Goal: Task Accomplishment & Management: Complete application form

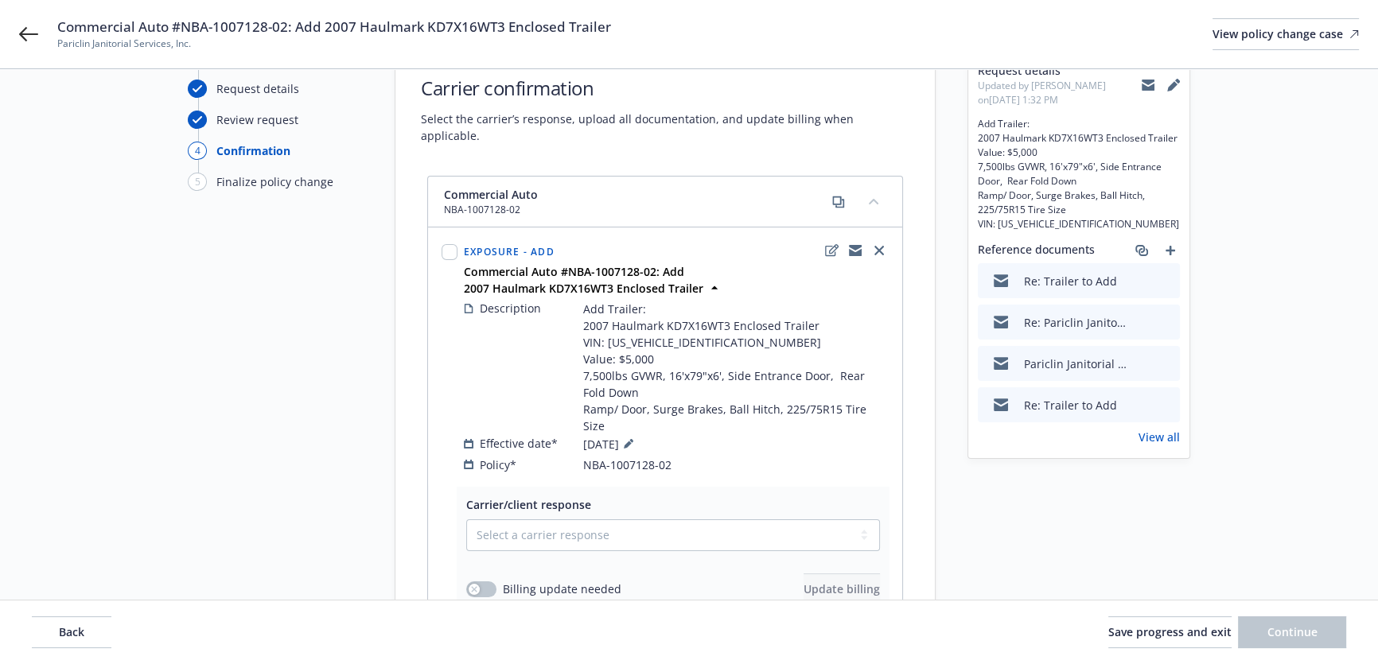
scroll to position [144, 0]
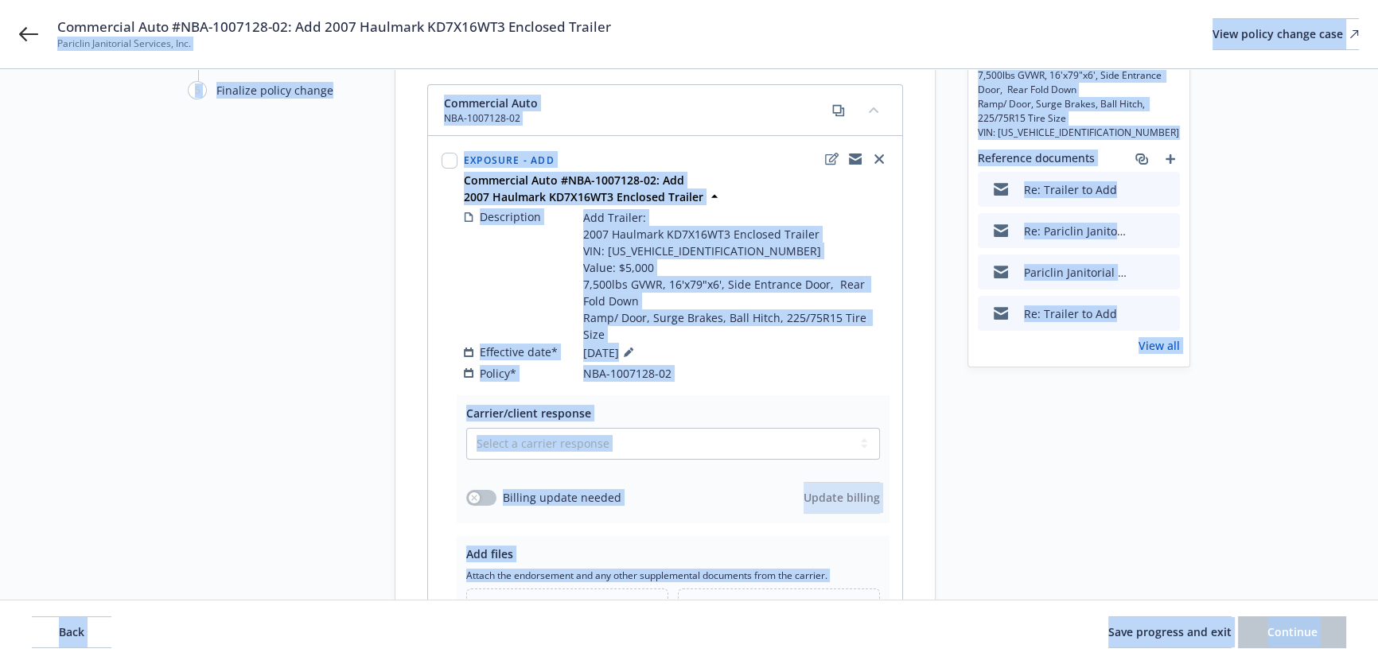
drag, startPoint x: 619, startPoint y: 27, endPoint x: 77, endPoint y: 41, distance: 542.1
click at [77, 41] on body "Commercial Auto #NBA-1007128-02: Add 2007 Haulmark KD7X16WT3 Enclosed Trailer P…" at bounding box center [689, 188] width 1378 height 664
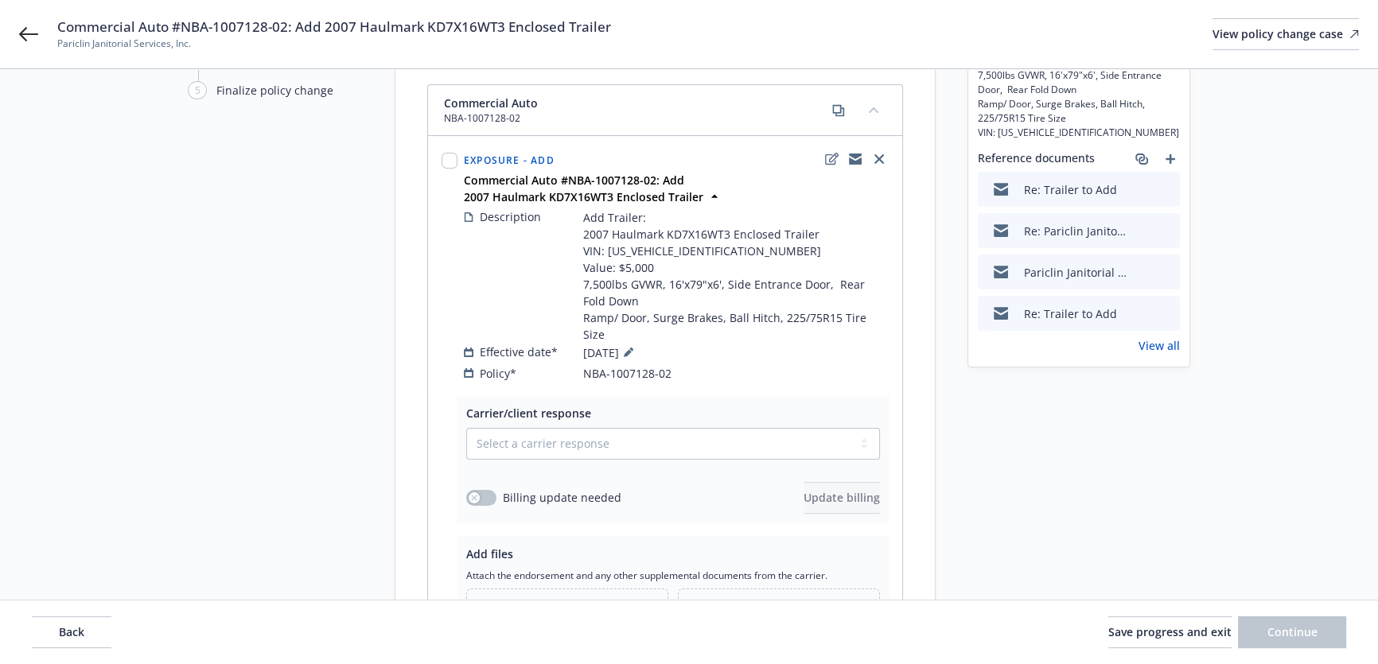
click at [257, 28] on span "Commercial Auto #NBA-1007128-02: Add 2007 Haulmark KD7X16WT3 Enclosed Trailer" at bounding box center [334, 27] width 554 height 19
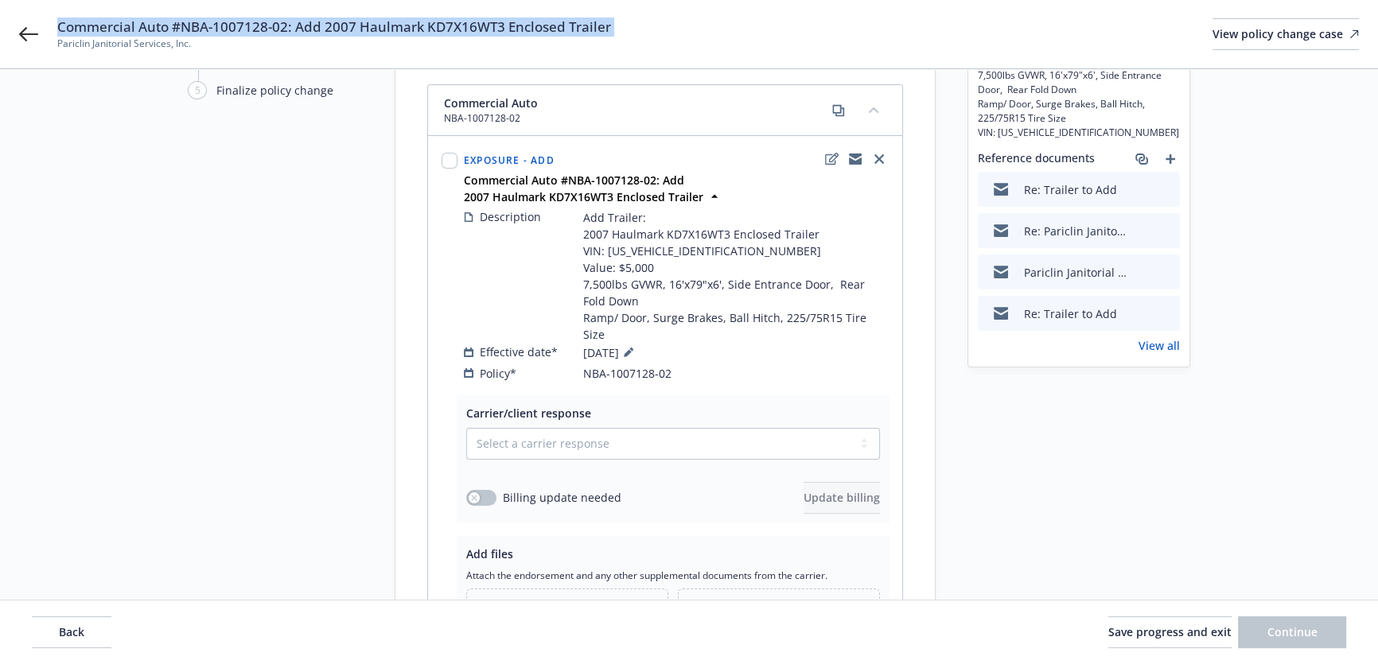
click at [257, 28] on span "Commercial Auto #NBA-1007128-02: Add 2007 Haulmark KD7X16WT3 Enclosed Trailer" at bounding box center [334, 27] width 554 height 19
copy span "Commercial Auto #NBA-1007128-02: Add 2007 Haulmark KD7X16WT3 Enclosed Trailer"
drag, startPoint x: 612, startPoint y: 404, endPoint x: 604, endPoint y: 424, distance: 21.4
click at [612, 428] on select "Select a carrier response Accepted Accepted with revision No endorsement needed…" at bounding box center [673, 444] width 414 height 32
select select "ACCEPTED"
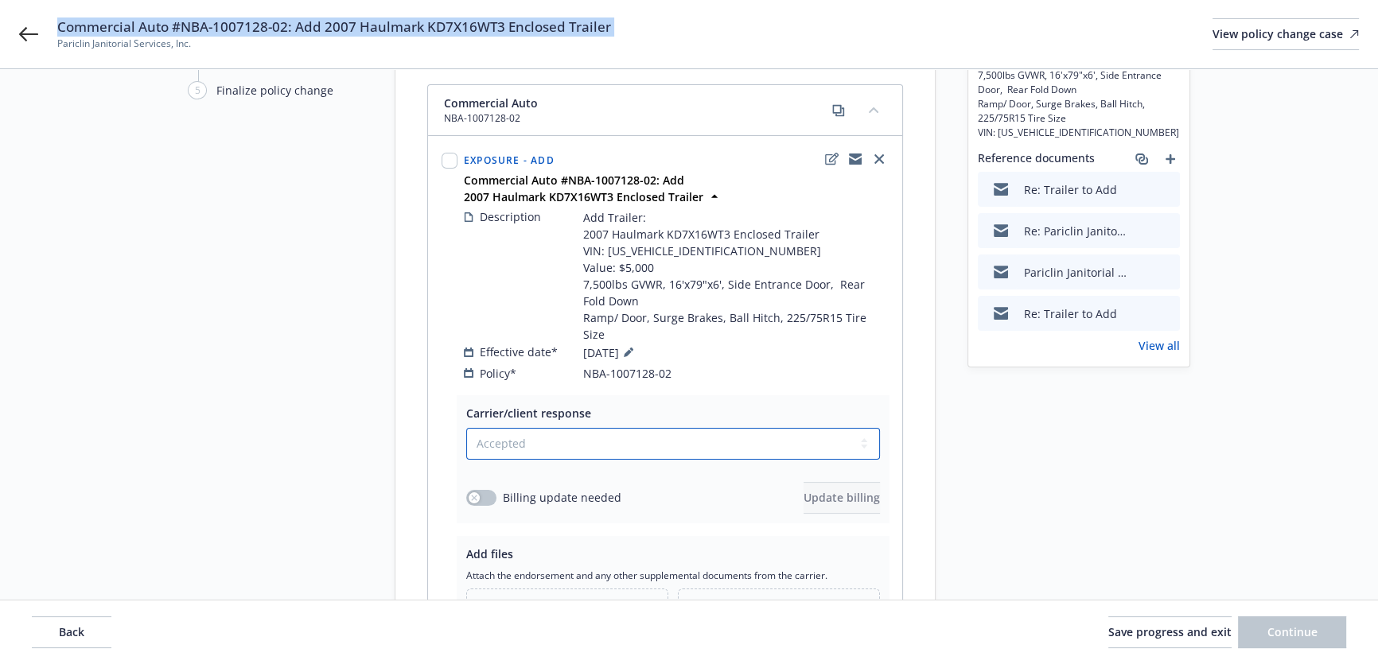
click at [466, 428] on select "Select a carrier response Accepted Accepted with revision No endorsement needed…" at bounding box center [673, 444] width 414 height 32
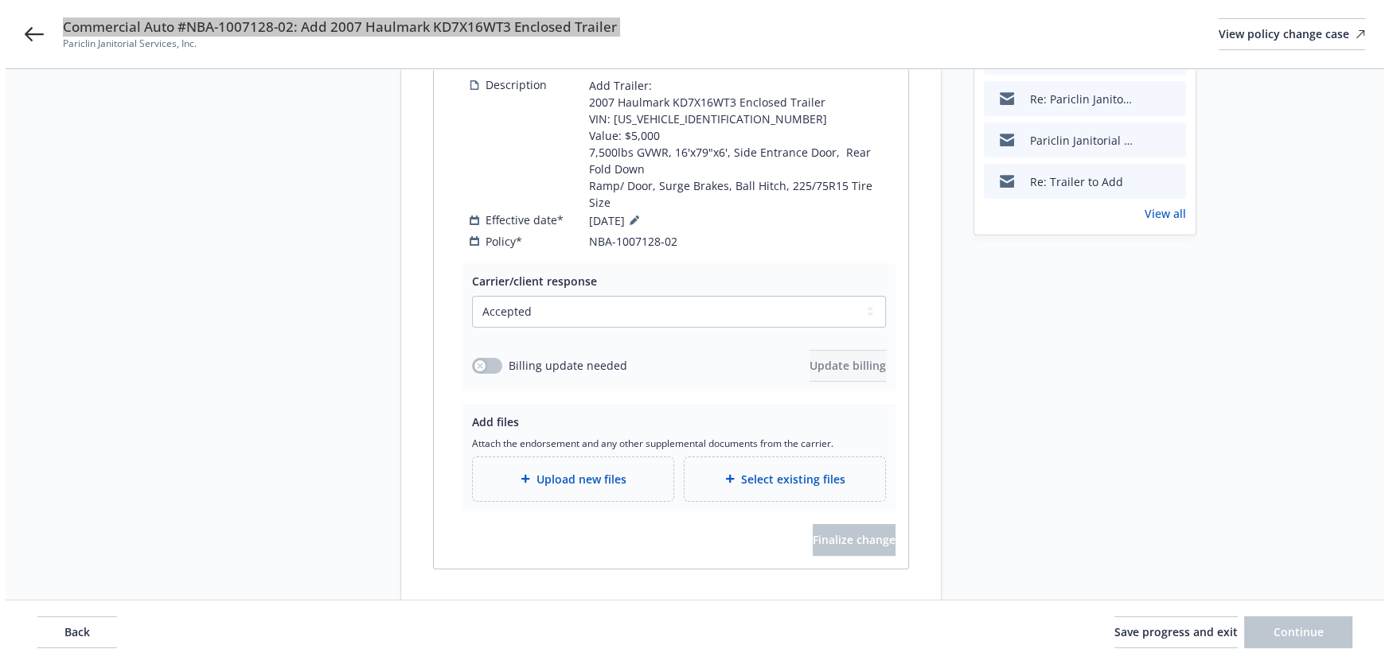
scroll to position [282, 0]
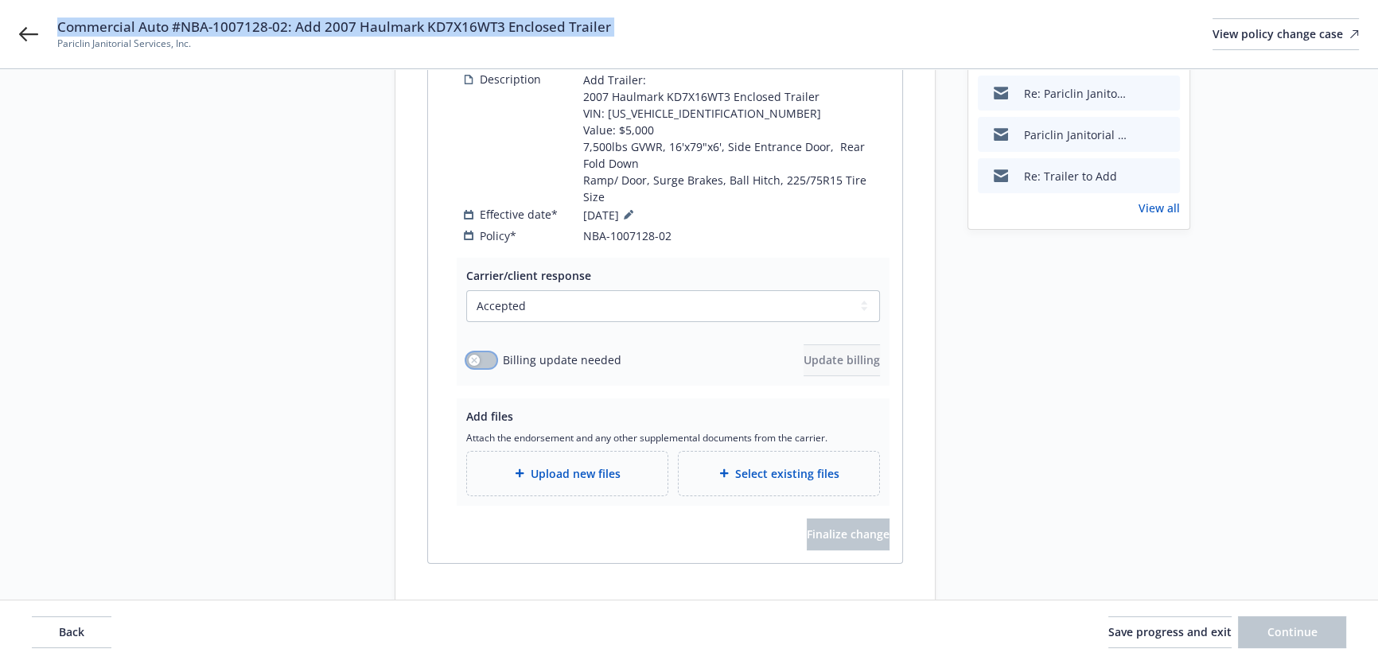
drag, startPoint x: 480, startPoint y: 323, endPoint x: 578, endPoint y: 321, distance: 98.7
click at [480, 353] on button "button" at bounding box center [481, 361] width 30 height 16
click at [813, 353] on span "Update billing" at bounding box center [842, 360] width 76 height 15
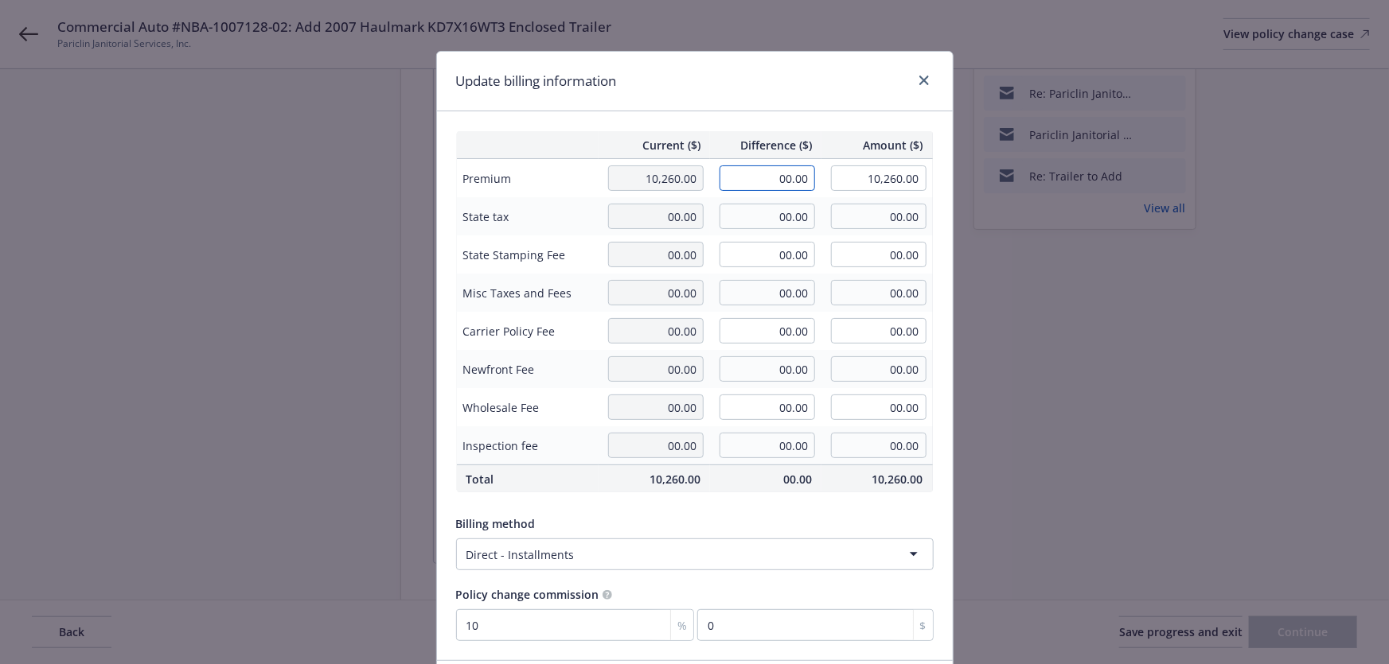
click at [771, 169] on input "00.00" at bounding box center [766, 178] width 95 height 25
paste input "132"
type input "132.00"
type input "10,392.00"
type input "13.2"
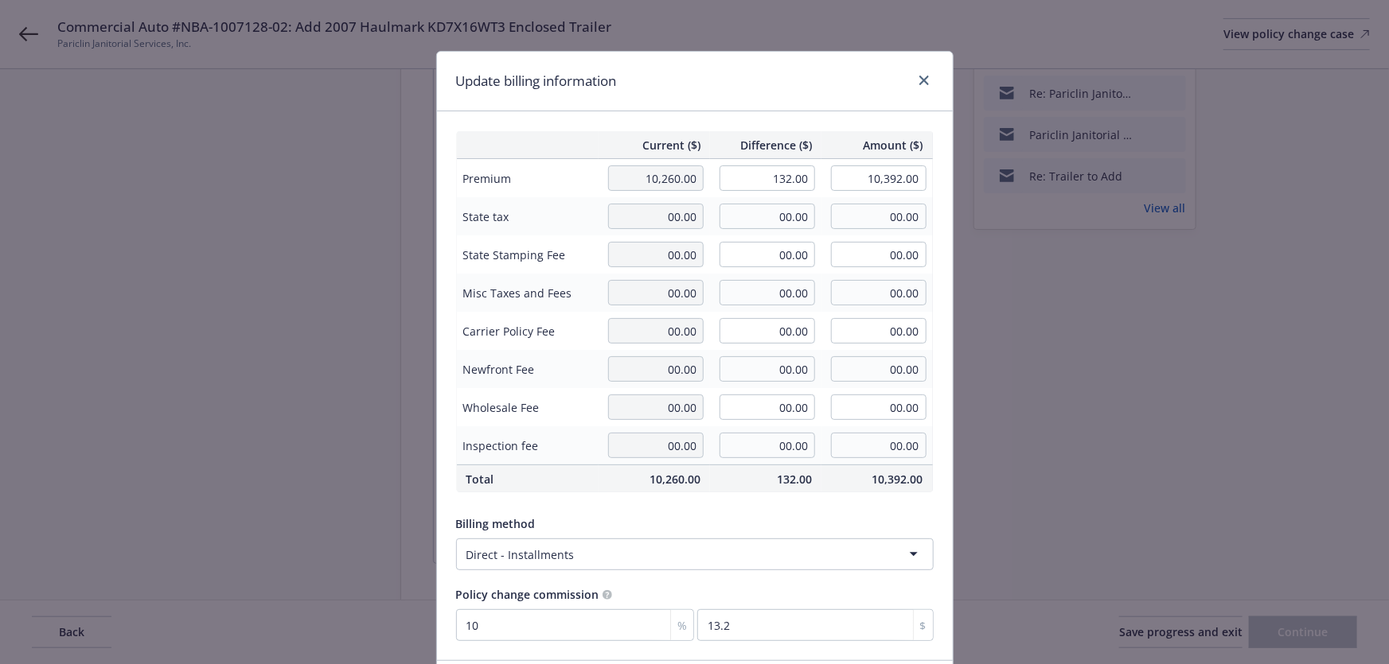
click at [737, 121] on div "Current ($) Difference ($) Amount ($) Premium 10,260.00 132.00 10,392.00 State …" at bounding box center [695, 385] width 516 height 549
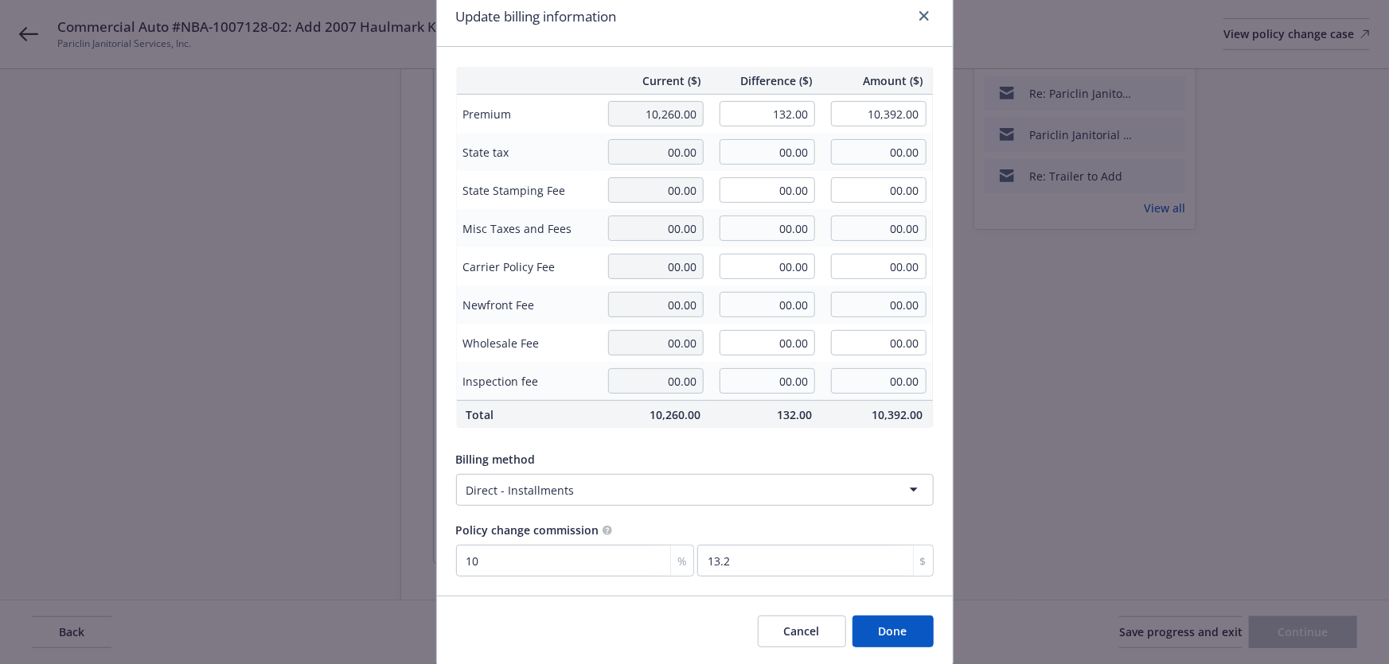
scroll to position [118, 0]
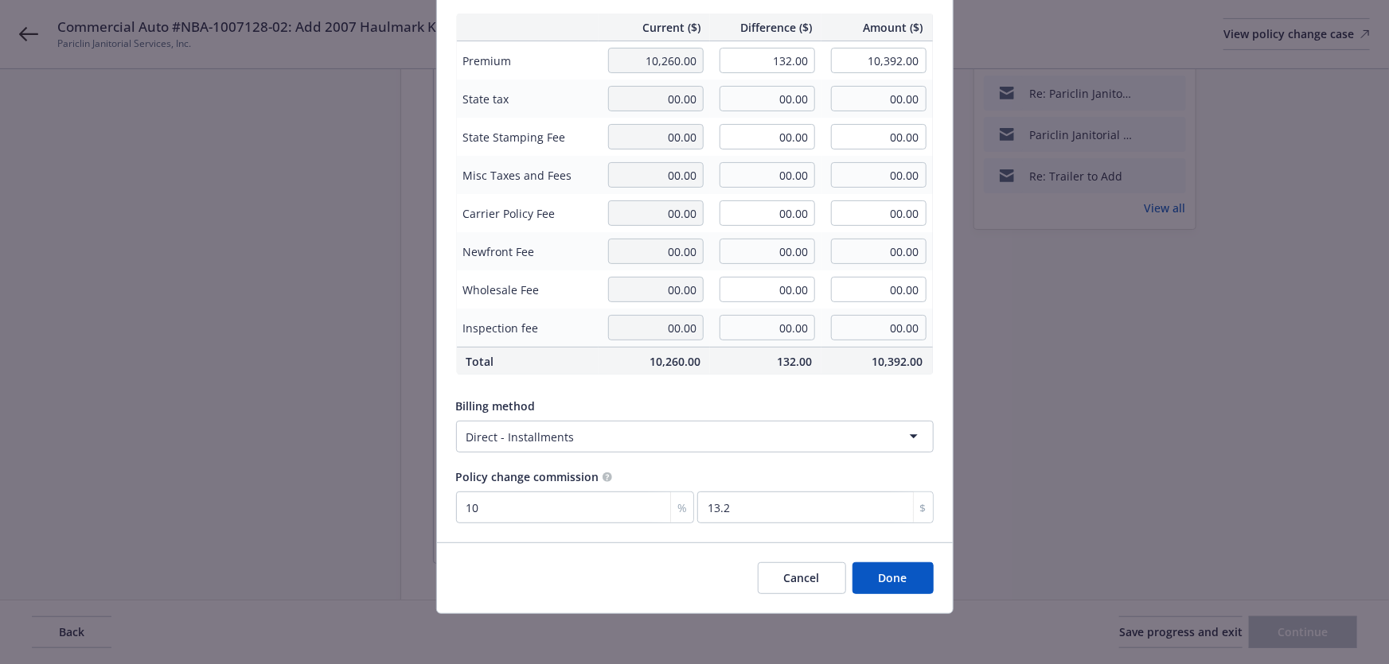
click at [881, 589] on button "Done" at bounding box center [892, 579] width 81 height 32
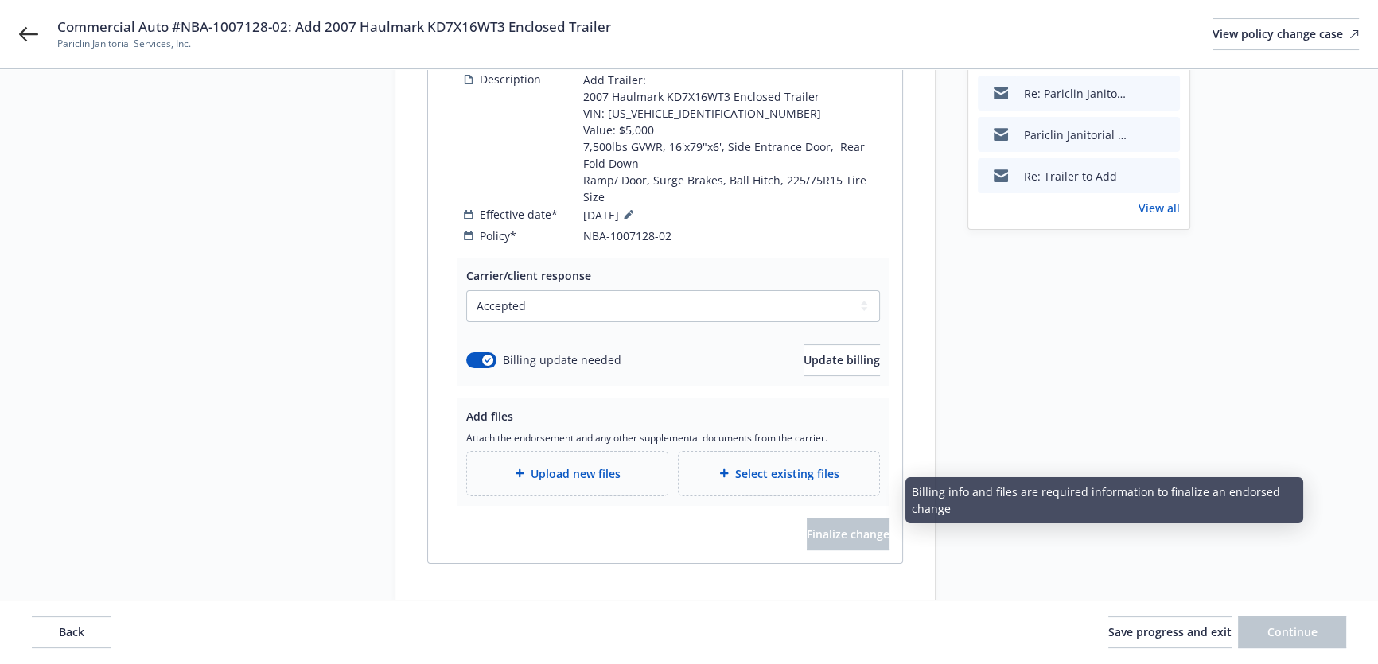
click at [573, 465] on div "Upload new files" at bounding box center [567, 474] width 175 height 18
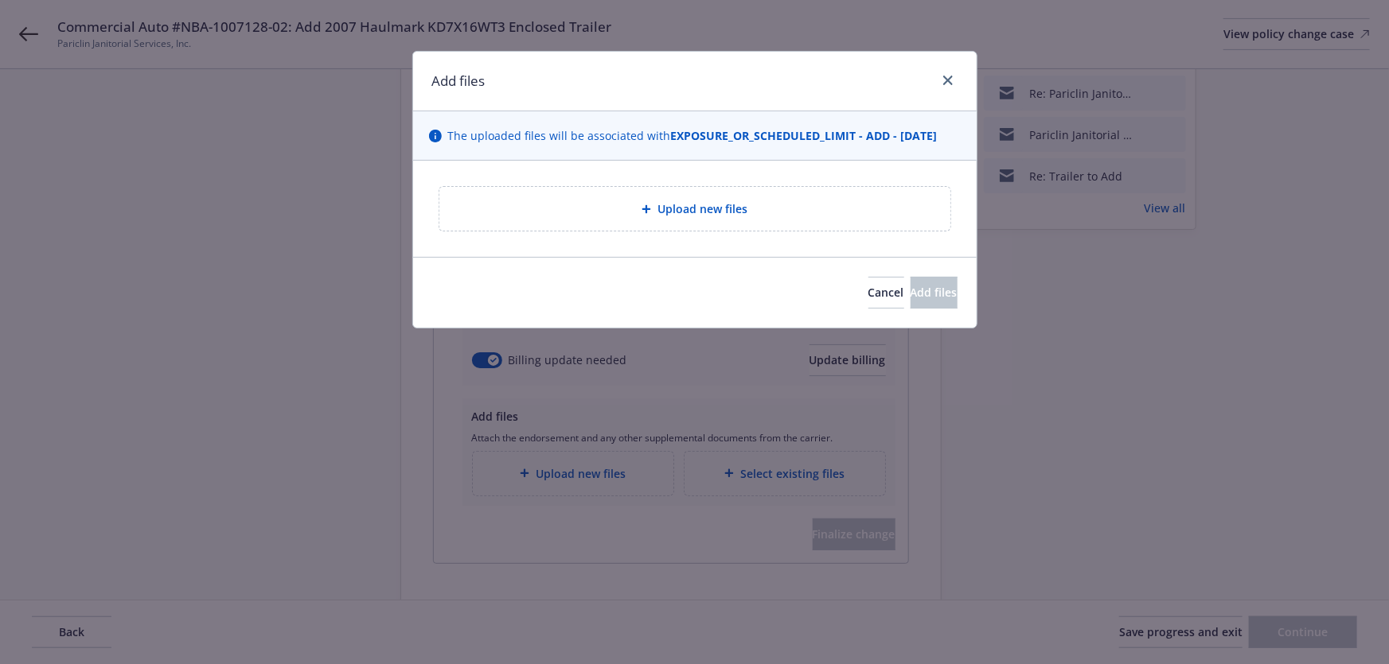
click at [606, 228] on div "Upload new files" at bounding box center [694, 209] width 511 height 44
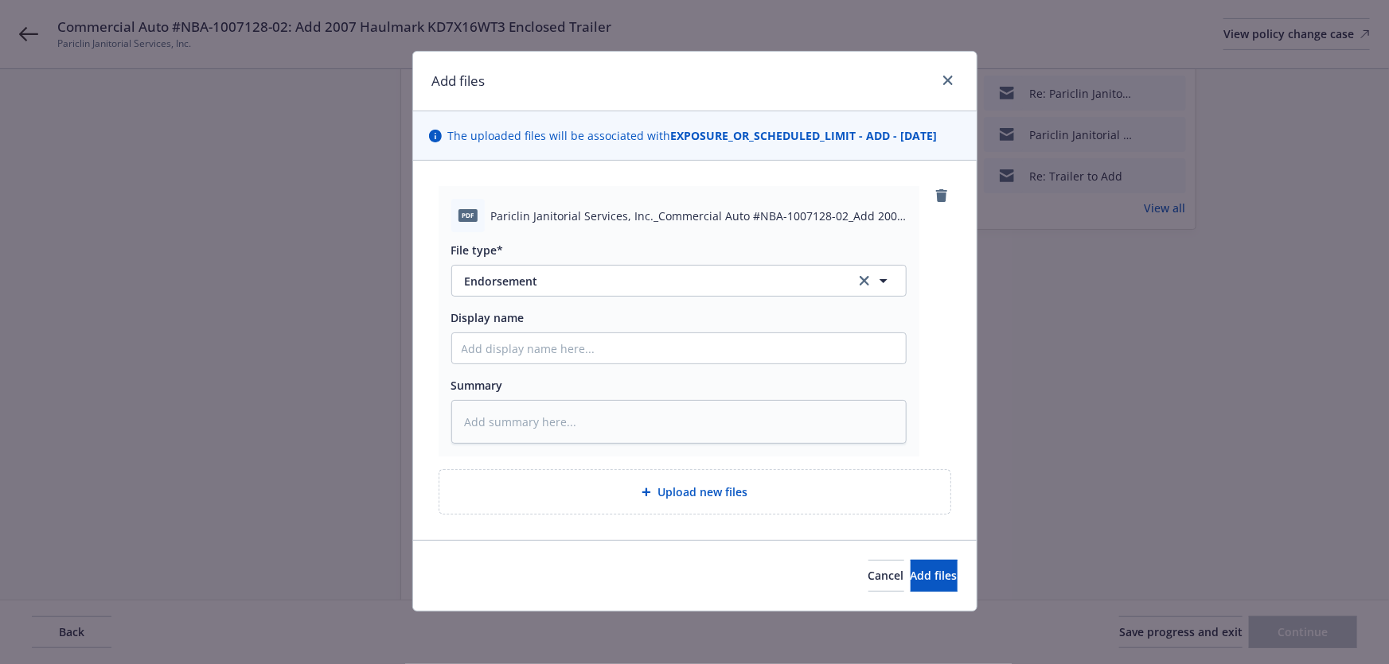
click at [904, 557] on div "Cancel Add files" at bounding box center [694, 575] width 563 height 71
click at [910, 578] on span "Add files" at bounding box center [933, 575] width 47 height 15
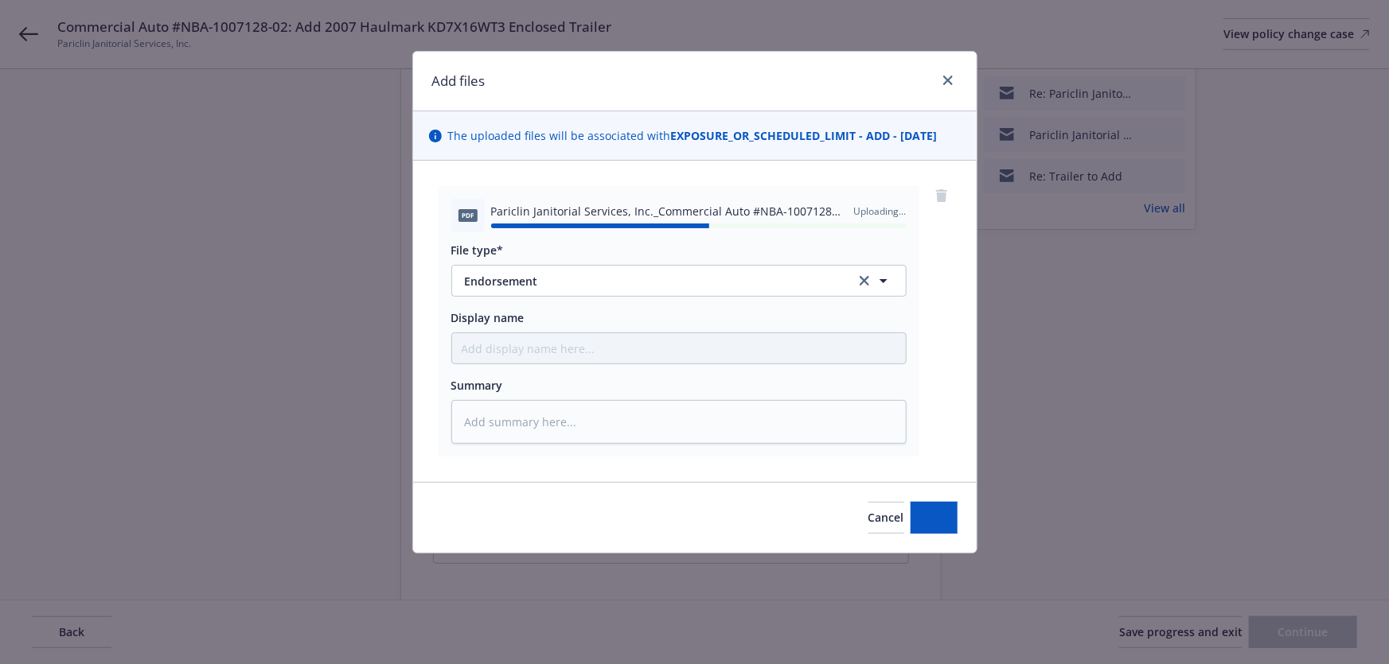
type textarea "x"
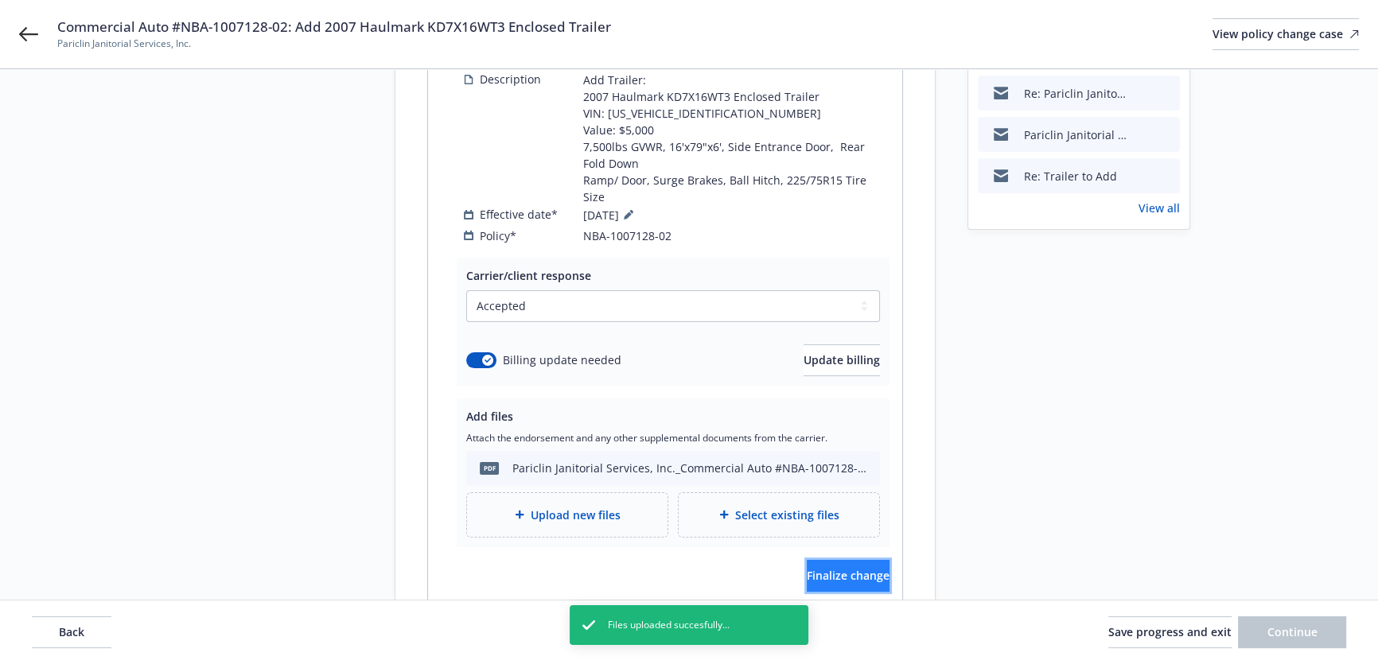
click at [838, 568] on span "Finalize change" at bounding box center [848, 575] width 83 height 15
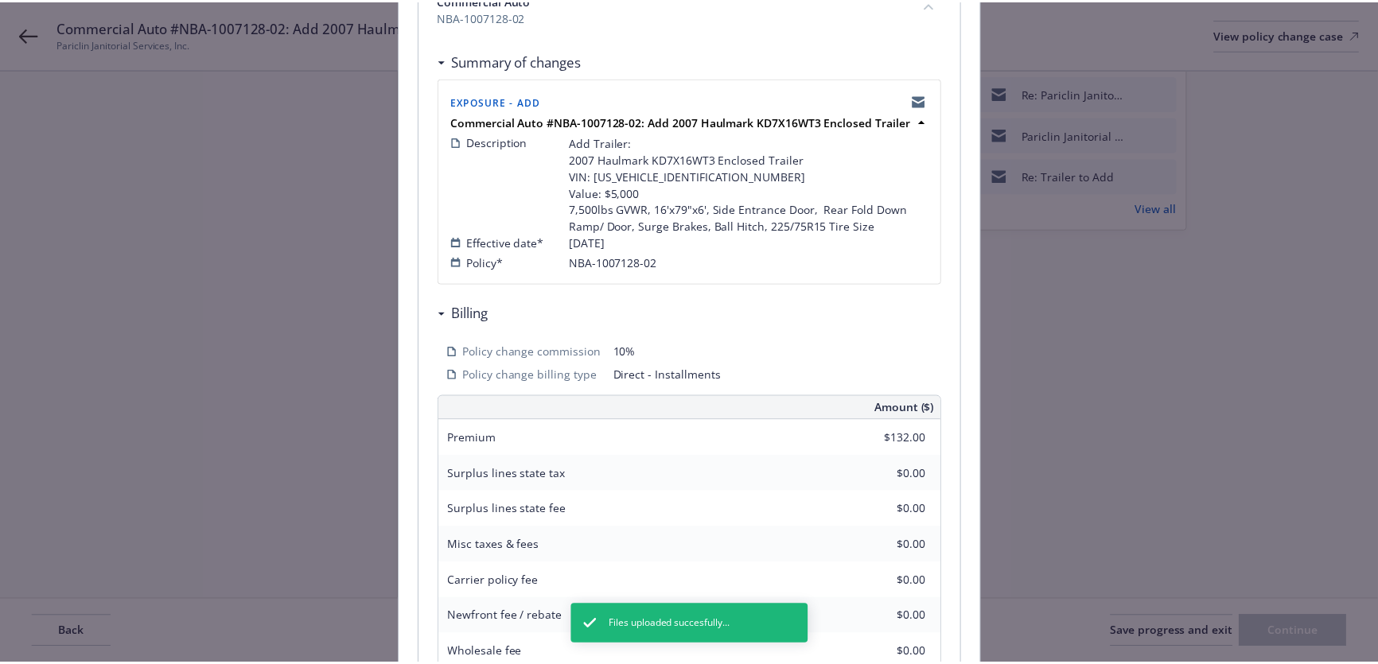
scroll to position [434, 0]
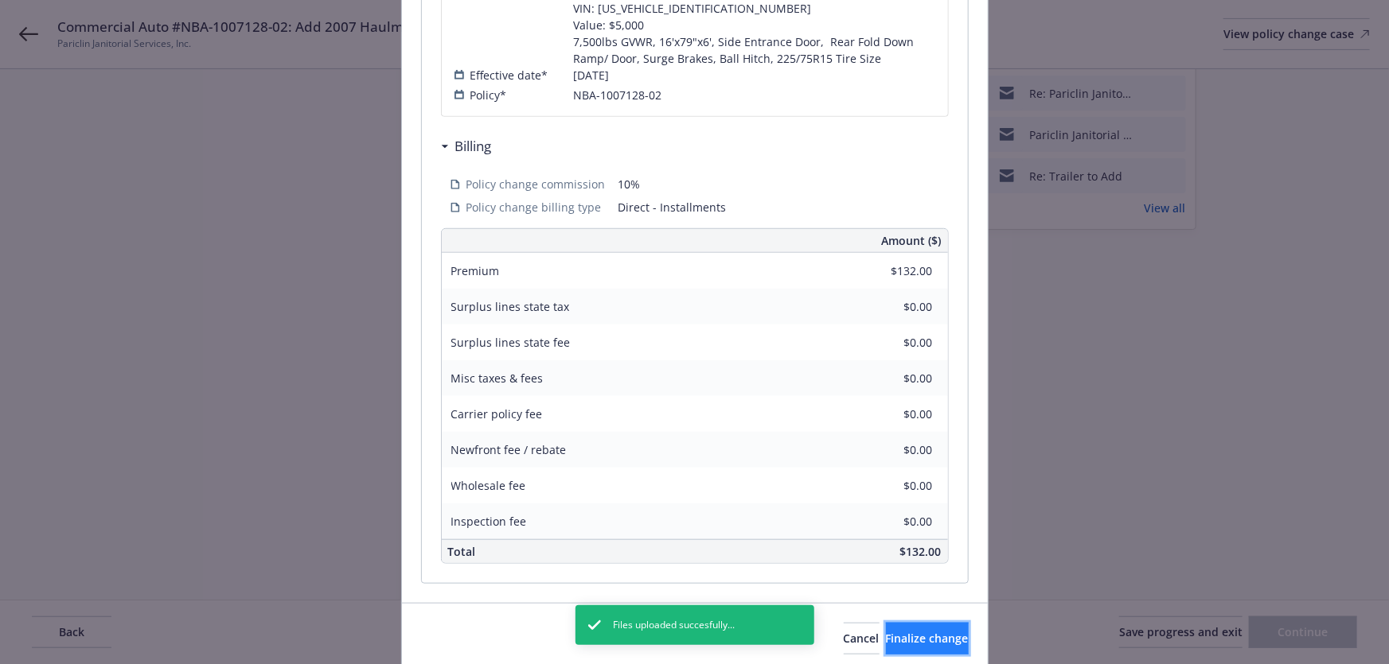
click at [921, 633] on span "Finalize change" at bounding box center [927, 638] width 83 height 15
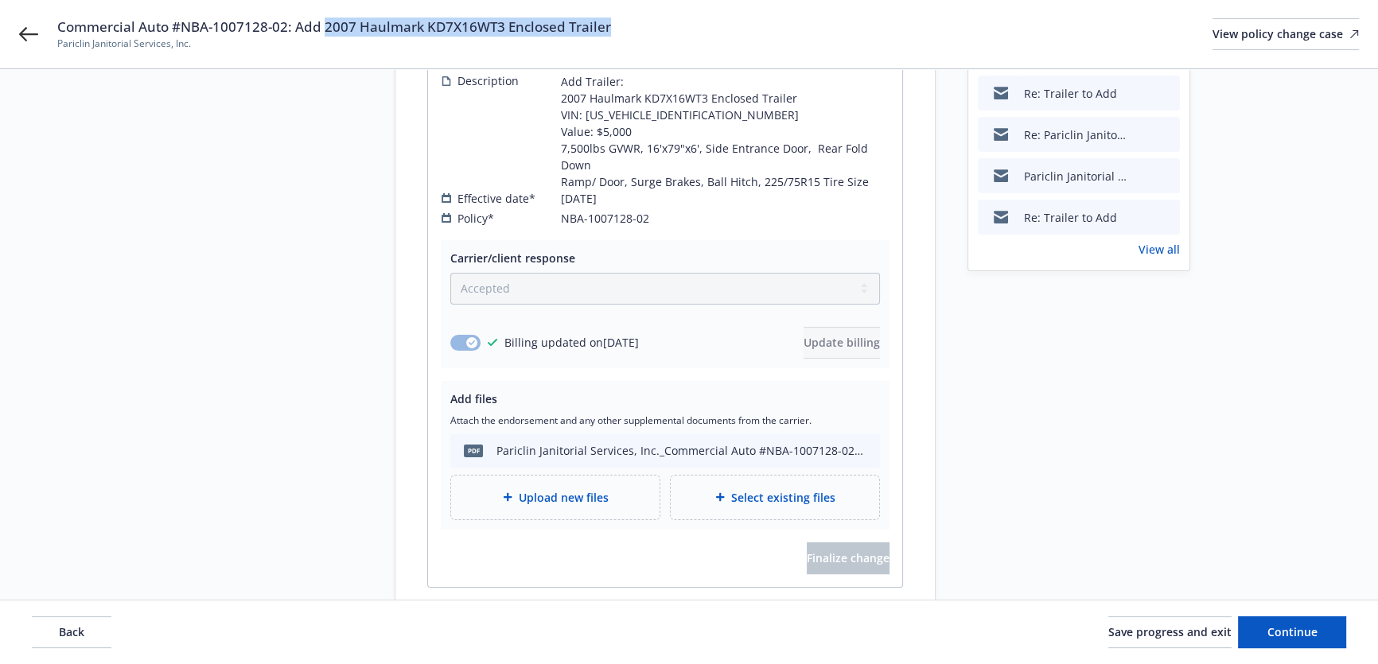
drag, startPoint x: 321, startPoint y: 25, endPoint x: 607, endPoint y: 29, distance: 286.5
click at [607, 29] on div "Commercial Auto #NBA-1007128-02: Add 2007 Haulmark KD7X16WT3 Enclosed Trailer P…" at bounding box center [708, 34] width 1302 height 33
copy span "2007 Haulmark KD7X16WT3 Enclosed Trailer"
click at [1289, 647] on button "Continue" at bounding box center [1292, 633] width 108 height 32
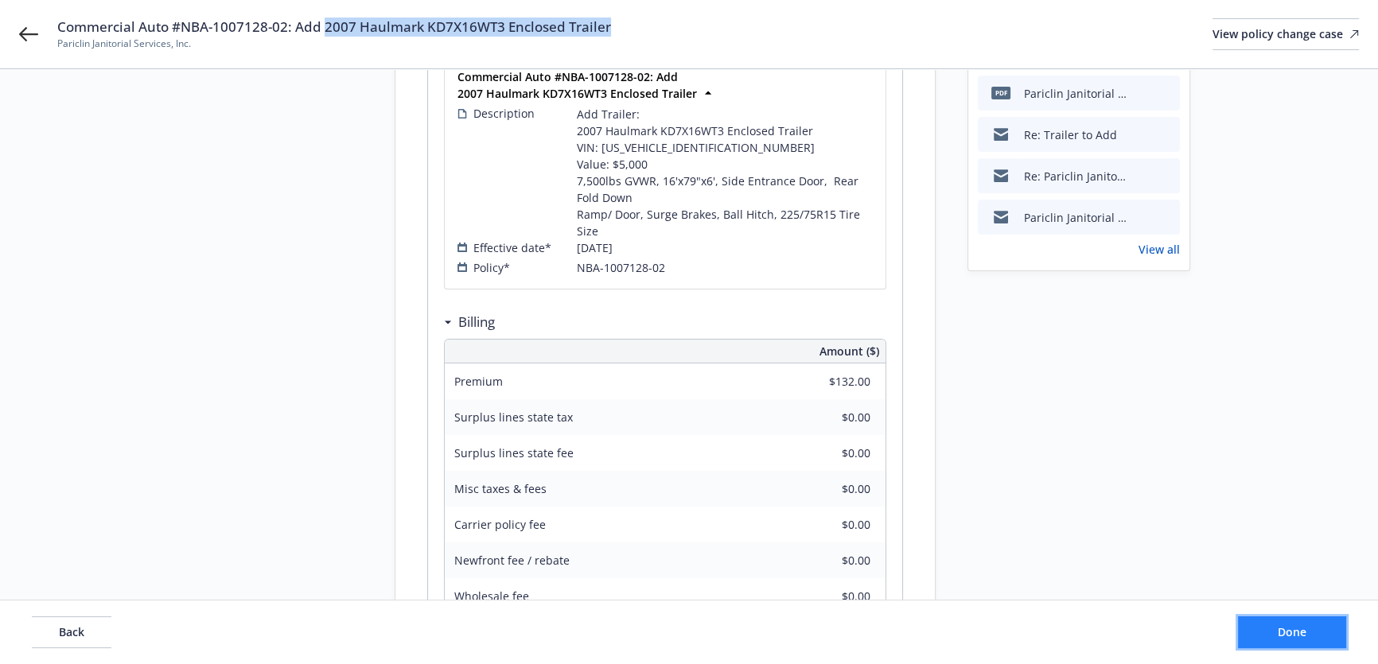
click at [1304, 623] on button "Done" at bounding box center [1292, 633] width 108 height 32
